Goal: Find contact information: Find contact information

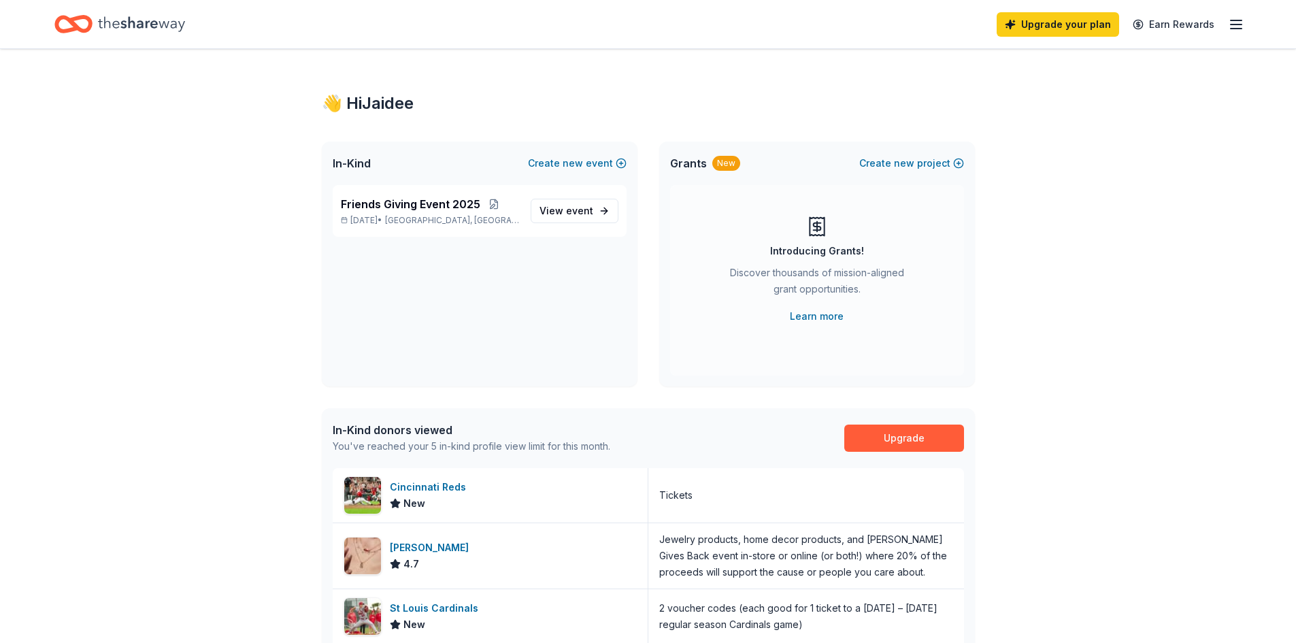
click at [1237, 27] on icon "button" at bounding box center [1236, 24] width 16 height 16
click at [1109, 134] on div "Contact us" at bounding box center [1142, 127] width 181 height 16
click at [1241, 23] on icon "button" at bounding box center [1236, 24] width 16 height 16
drag, startPoint x: 1088, startPoint y: 127, endPoint x: 1201, endPoint y: 127, distance: 112.9
click at [1201, 127] on div "Contact us" at bounding box center [1142, 127] width 181 height 16
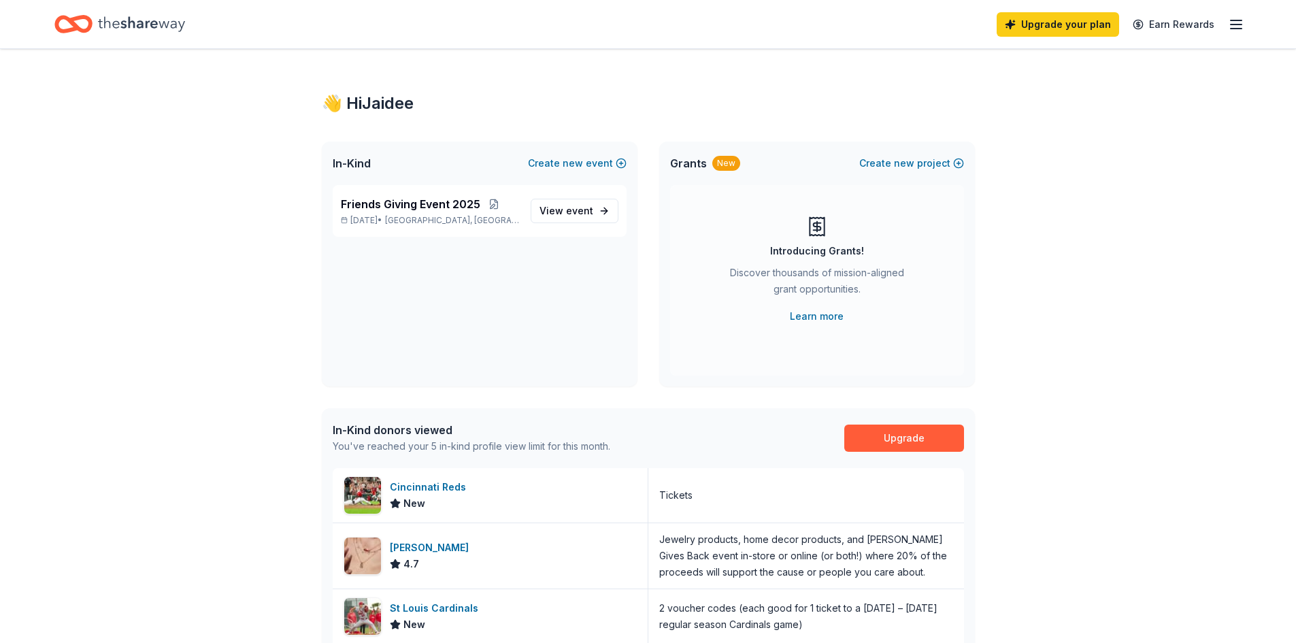
click at [1237, 32] on icon "button" at bounding box center [1236, 24] width 16 height 16
click at [1074, 168] on span "Billing Free" at bounding box center [1085, 171] width 67 height 16
click at [1241, 29] on icon "button" at bounding box center [1236, 24] width 16 height 16
click at [1086, 148] on link "Pricing" at bounding box center [1069, 149] width 35 height 14
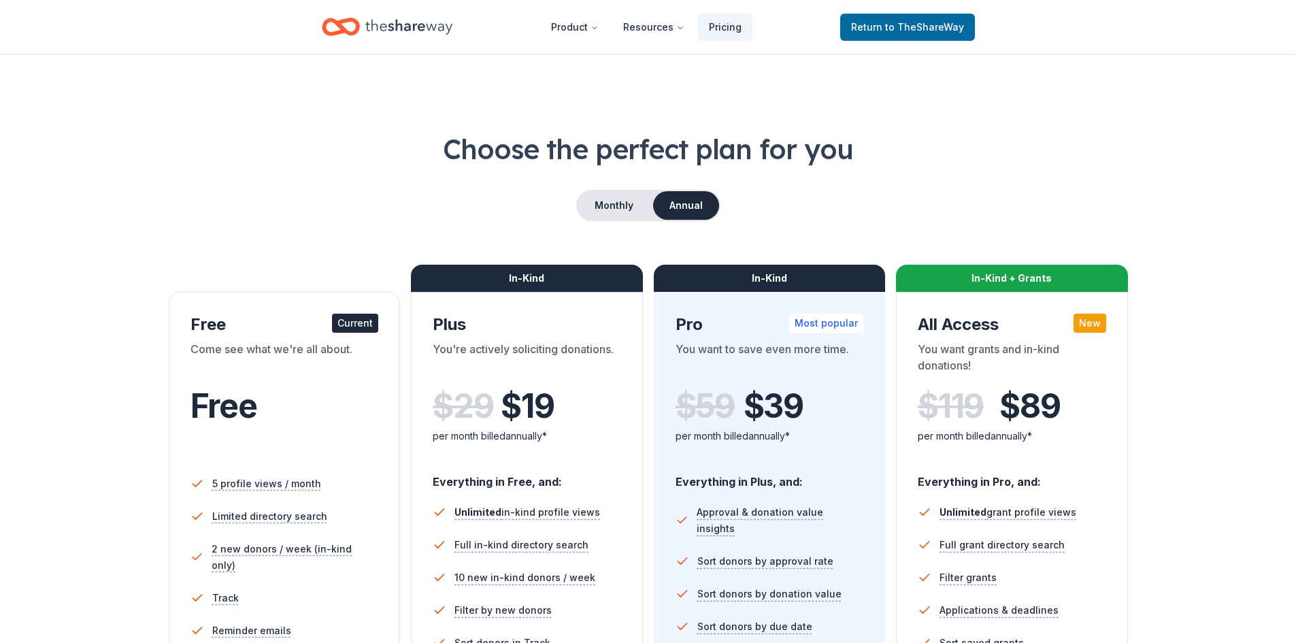
scroll to position [340, 0]
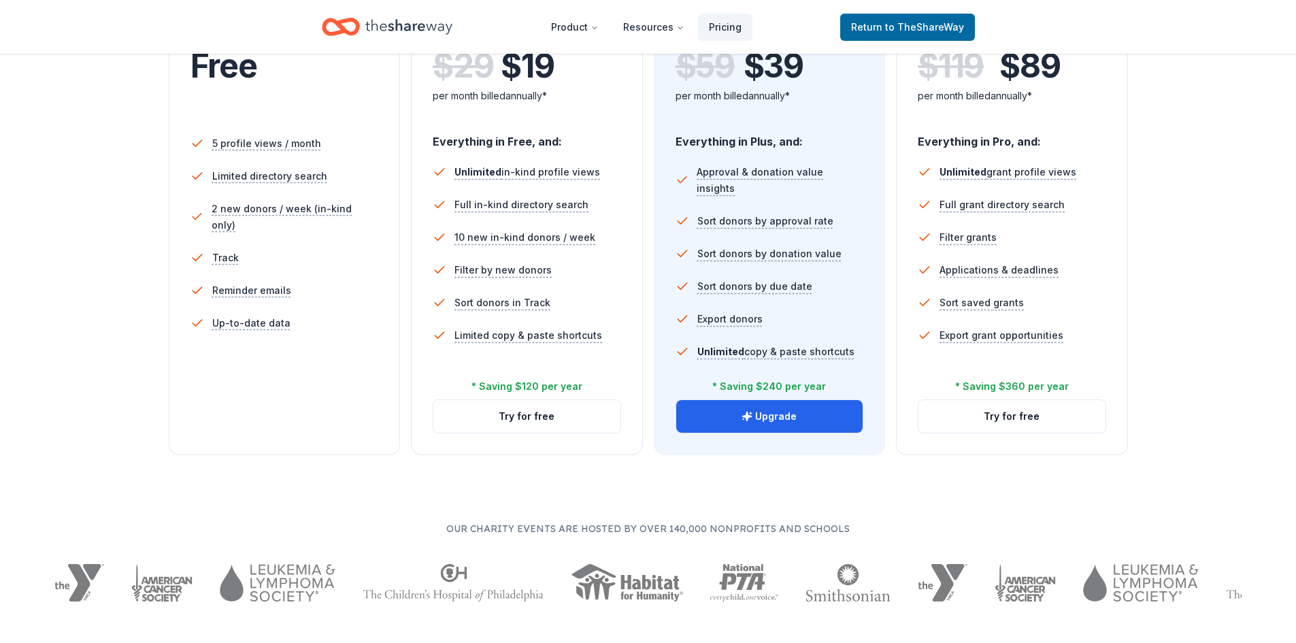
click at [239, 346] on div "5 profile views / month Limited directory search 2 new donors / week (in-kind o…" at bounding box center [284, 258] width 188 height 272
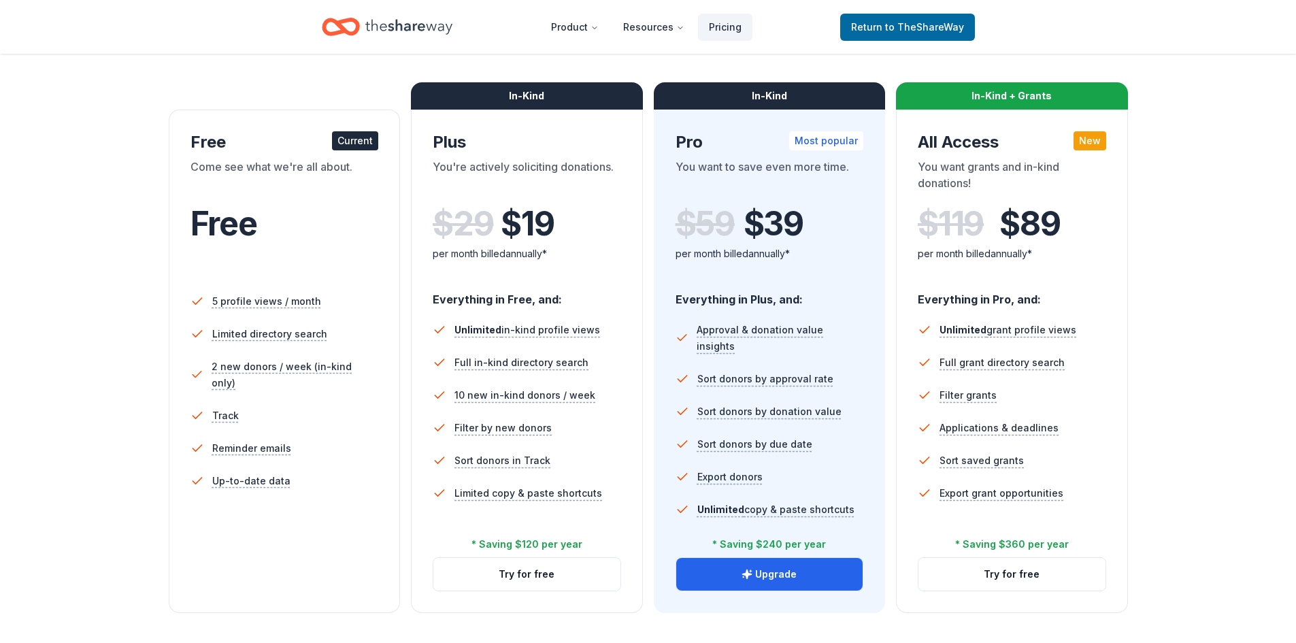
scroll to position [0, 0]
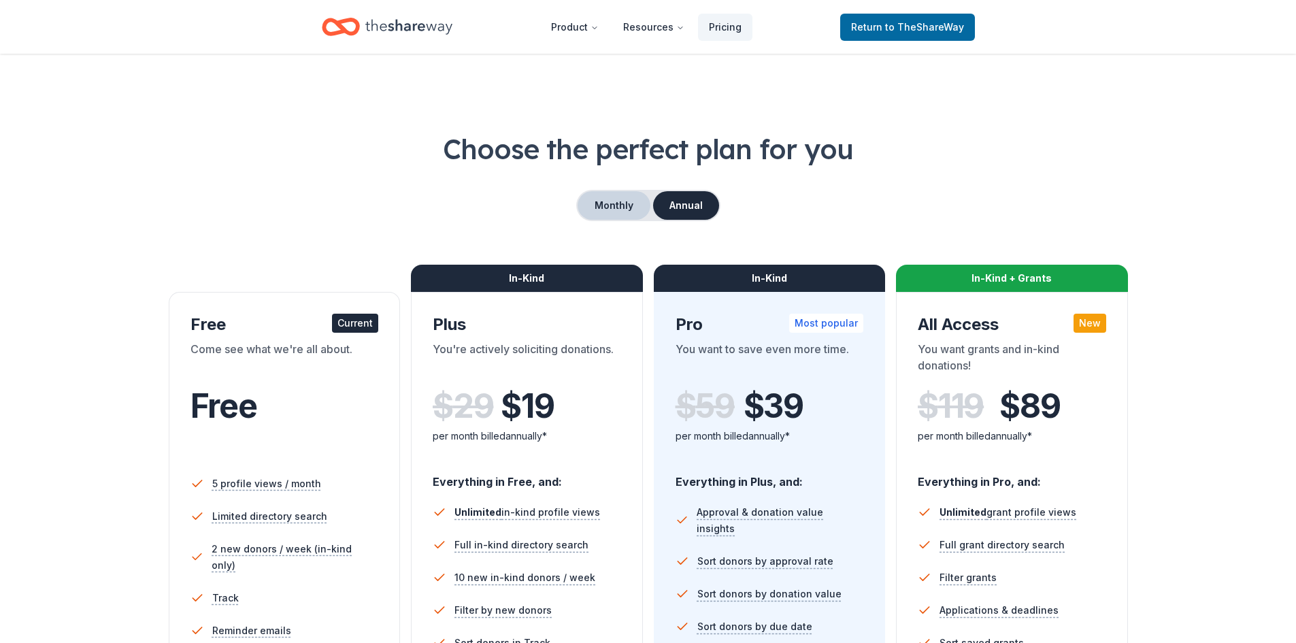
click at [619, 206] on button "Monthly" at bounding box center [614, 205] width 73 height 29
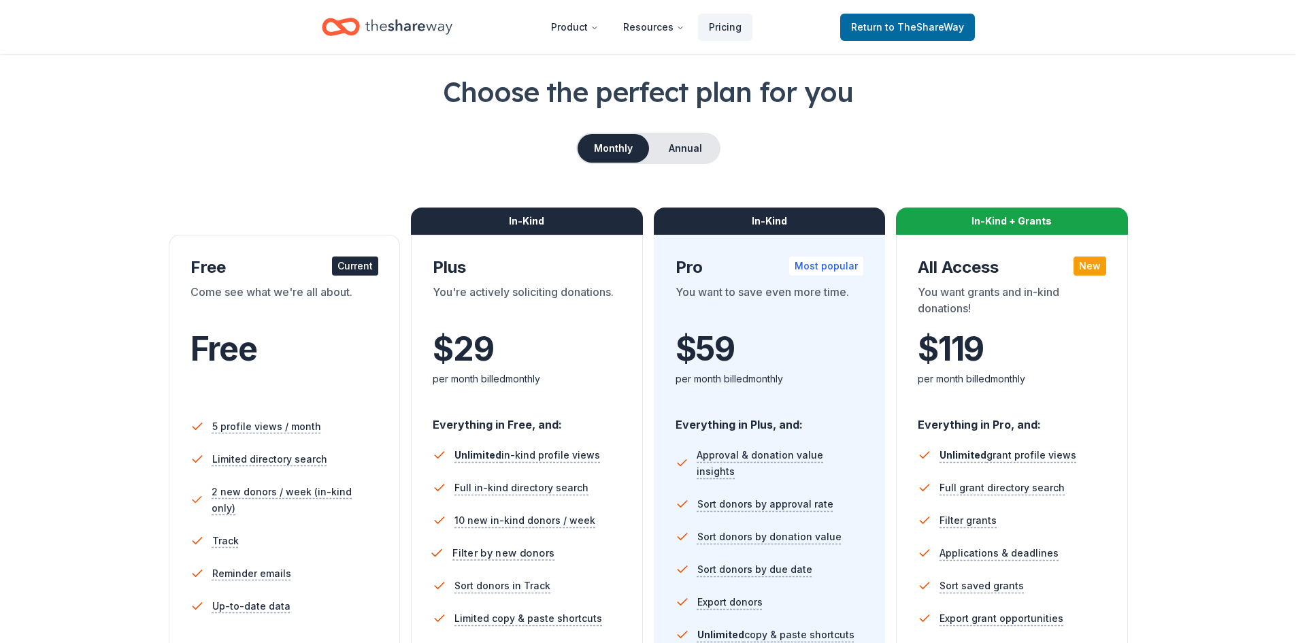
scroll to position [340, 0]
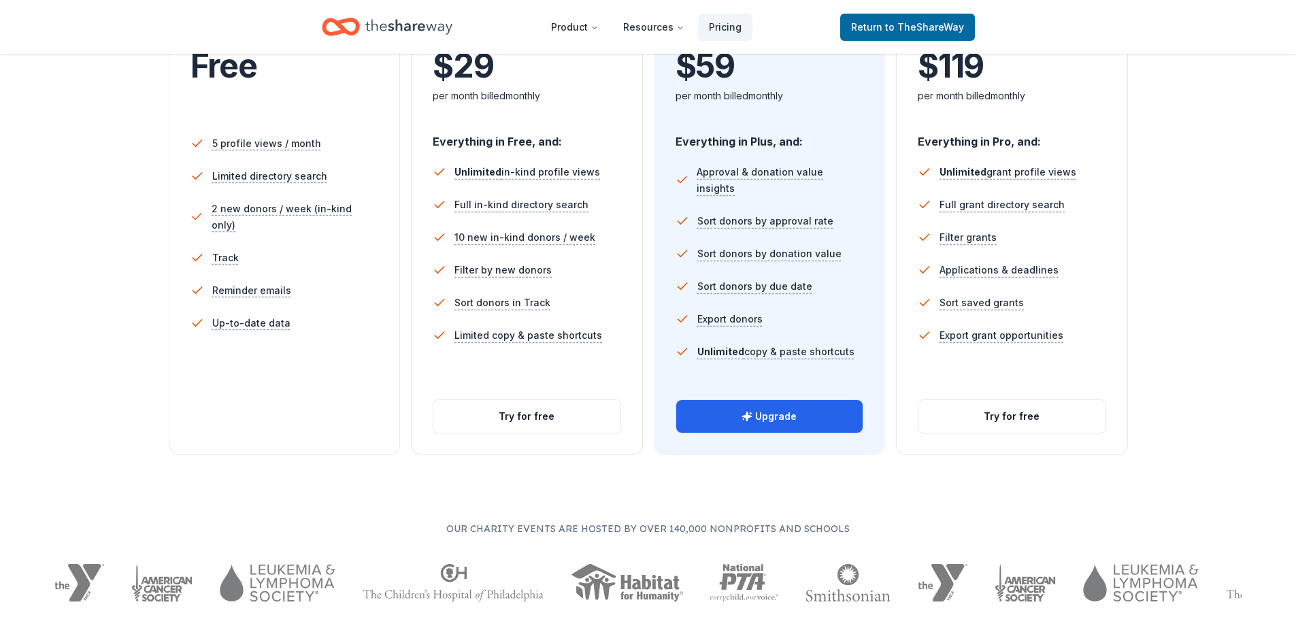
click at [312, 324] on ul "5 profile views / month Limited directory search 2 new donors / week (in-kind o…" at bounding box center [284, 236] width 188 height 229
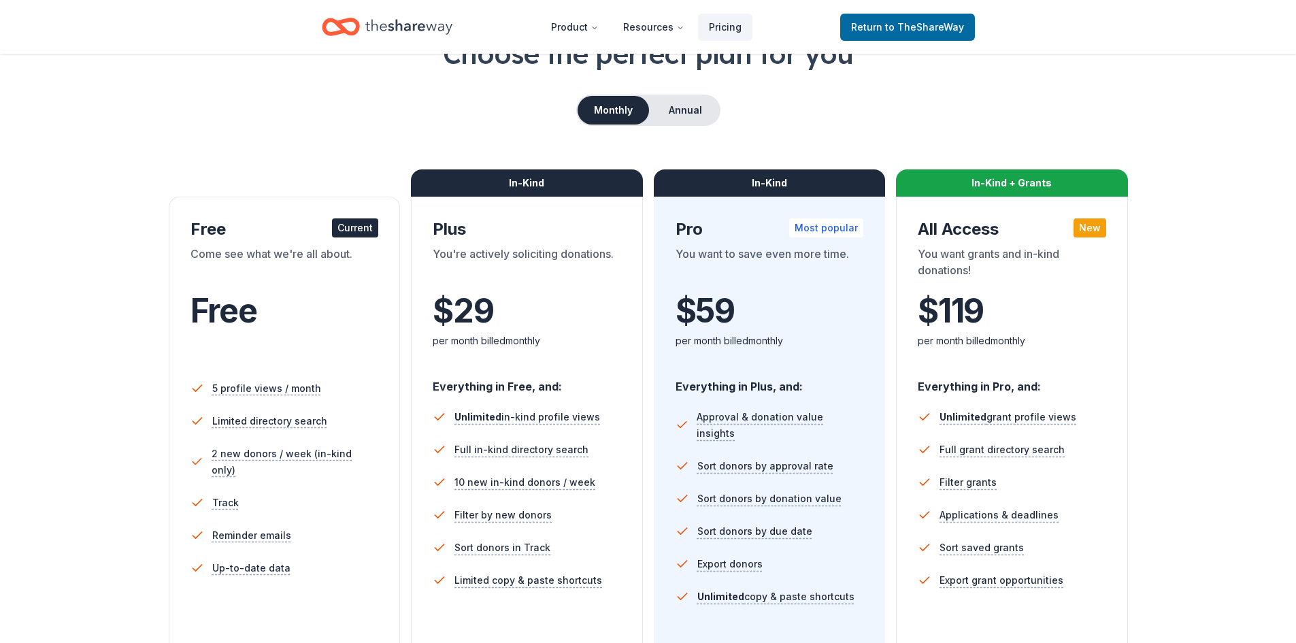
scroll to position [0, 0]
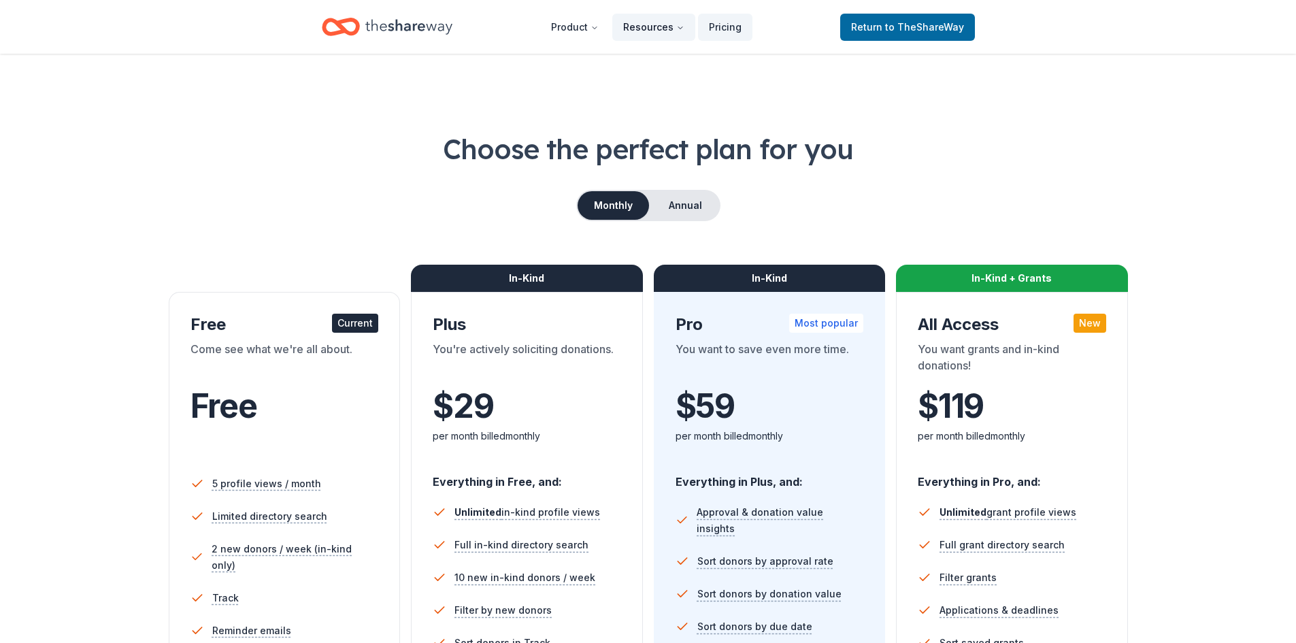
click at [646, 30] on button "Resources" at bounding box center [653, 27] width 83 height 27
click at [580, 19] on button "Product" at bounding box center [574, 27] width 69 height 27
click at [405, 29] on icon "Home" at bounding box center [408, 26] width 87 height 15
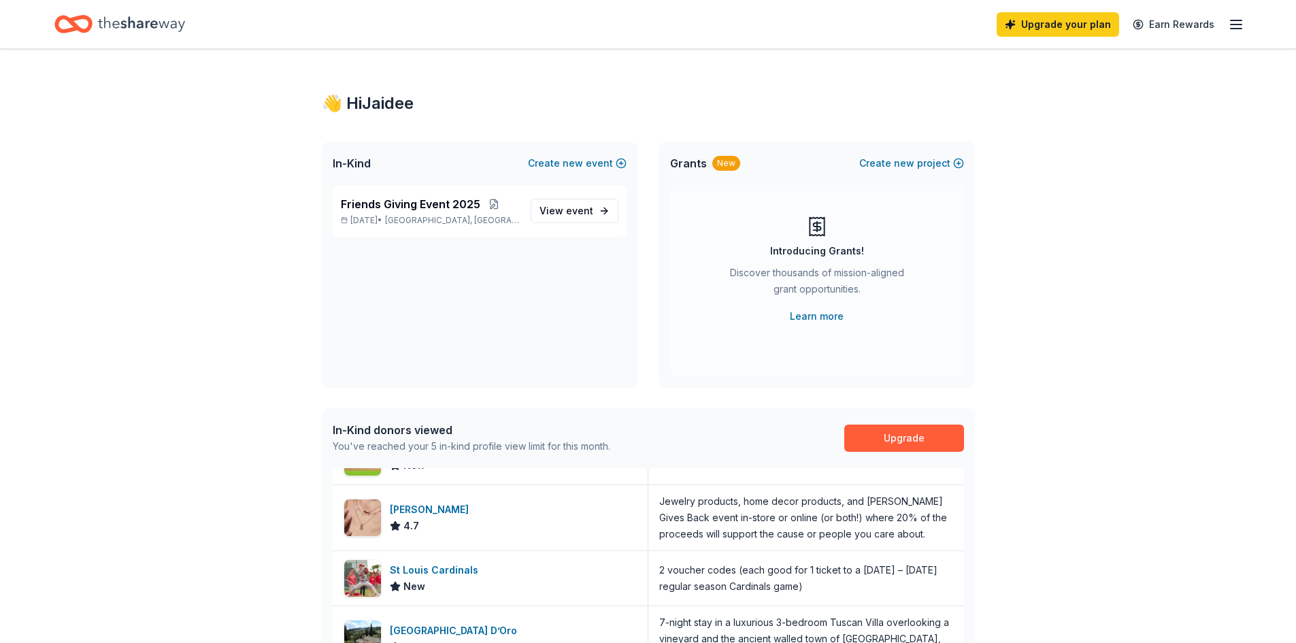
click at [1237, 30] on icon "button" at bounding box center [1236, 24] width 16 height 16
click at [1080, 125] on button "Contact us" at bounding box center [1079, 127] width 54 height 16
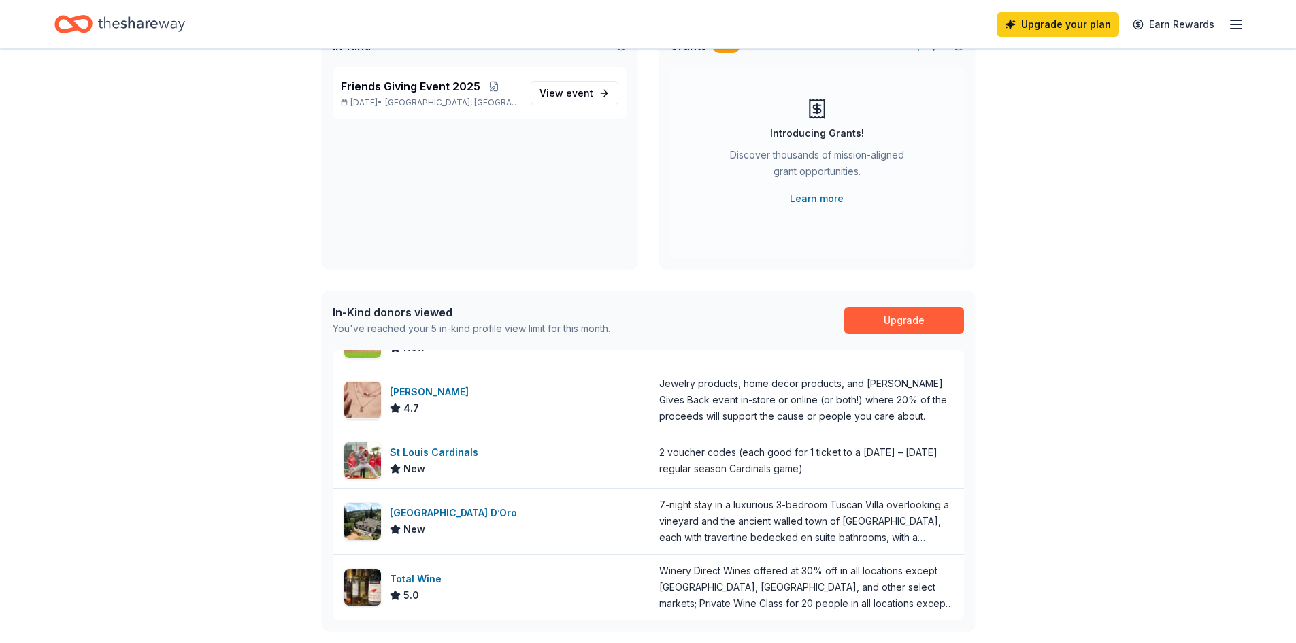
scroll to position [340, 0]
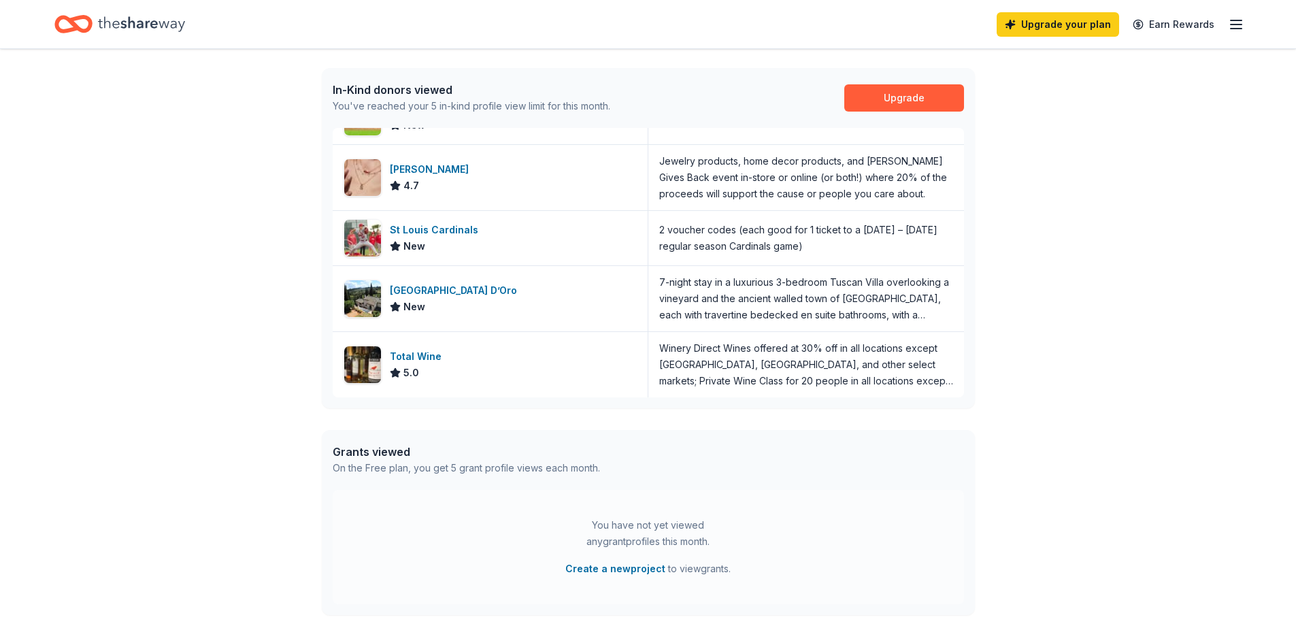
click at [1235, 23] on icon "button" at bounding box center [1236, 24] width 16 height 16
click at [1084, 173] on span "Billing Free" at bounding box center [1085, 171] width 67 height 16
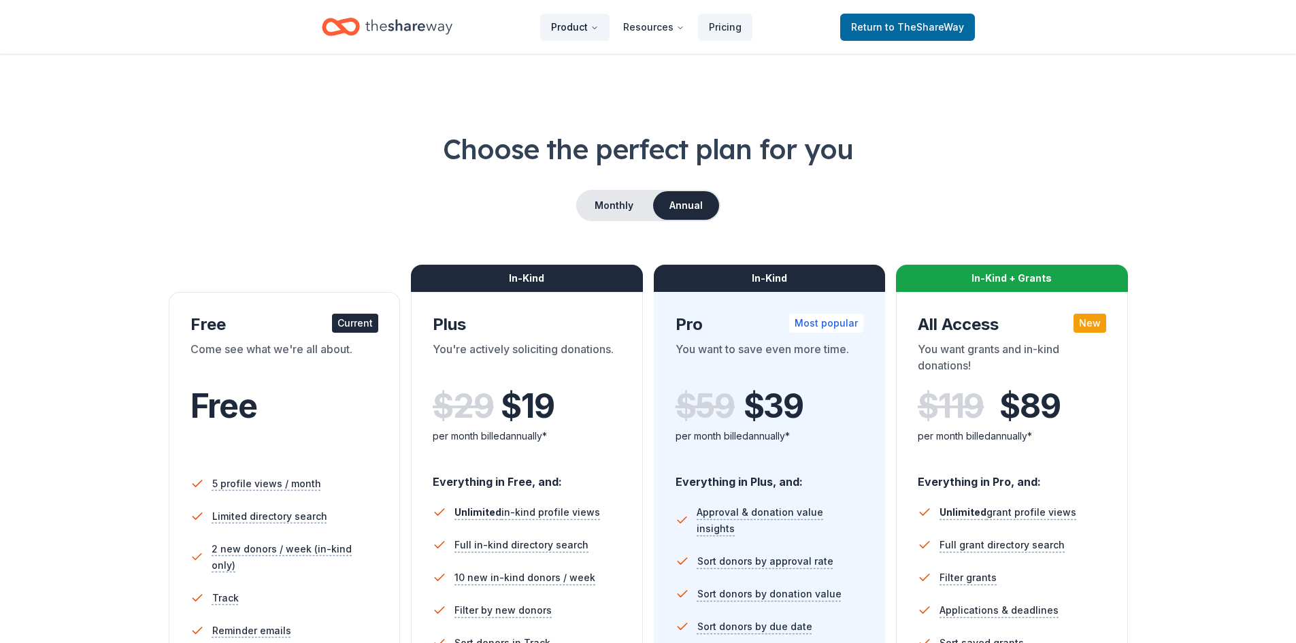
click at [578, 32] on button "Product" at bounding box center [574, 27] width 69 height 27
click at [920, 32] on span "to TheShareWay" at bounding box center [924, 27] width 79 height 12
click at [861, 23] on span "Return to TheShareWay" at bounding box center [907, 27] width 113 height 16
click at [344, 27] on icon "Home" at bounding box center [341, 27] width 38 height 32
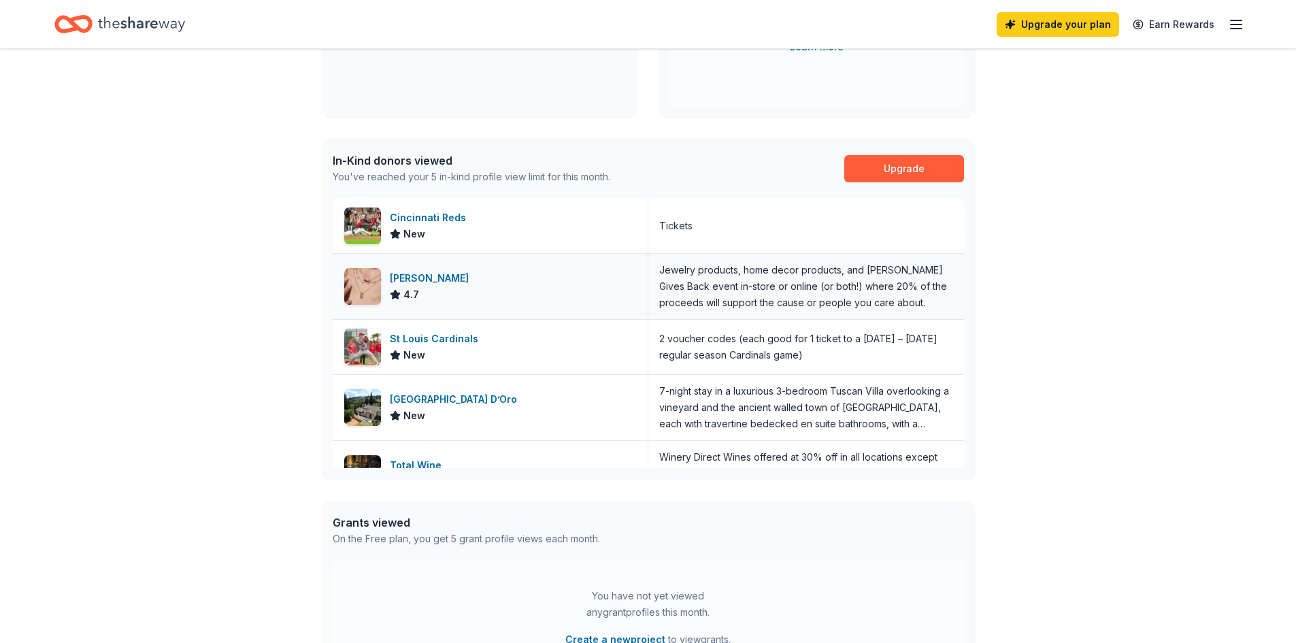
scroll to position [454, 0]
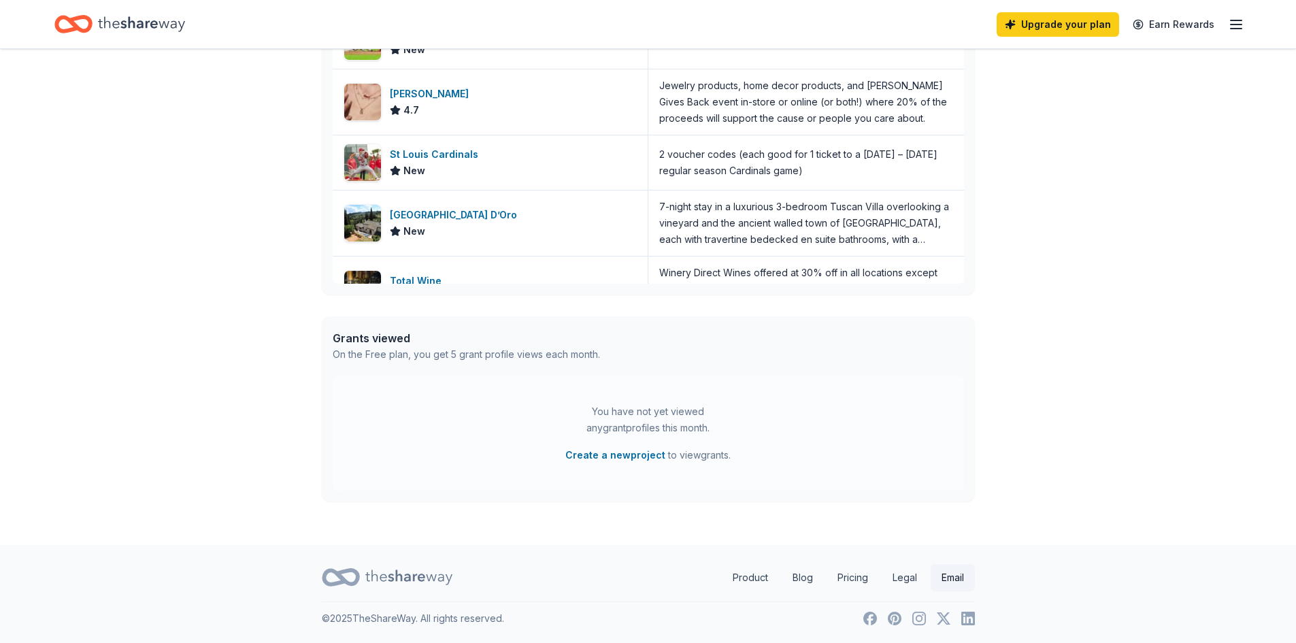
click at [958, 580] on link "Email" at bounding box center [953, 577] width 44 height 27
click at [1236, 19] on icon "button" at bounding box center [1236, 24] width 16 height 16
click at [1074, 132] on button "Contact us" at bounding box center [1079, 127] width 54 height 16
click at [1235, 29] on line "button" at bounding box center [1236, 29] width 11 height 0
click at [1062, 195] on button "Help" at bounding box center [1064, 192] width 24 height 16
